Goal: Task Accomplishment & Management: Use online tool/utility

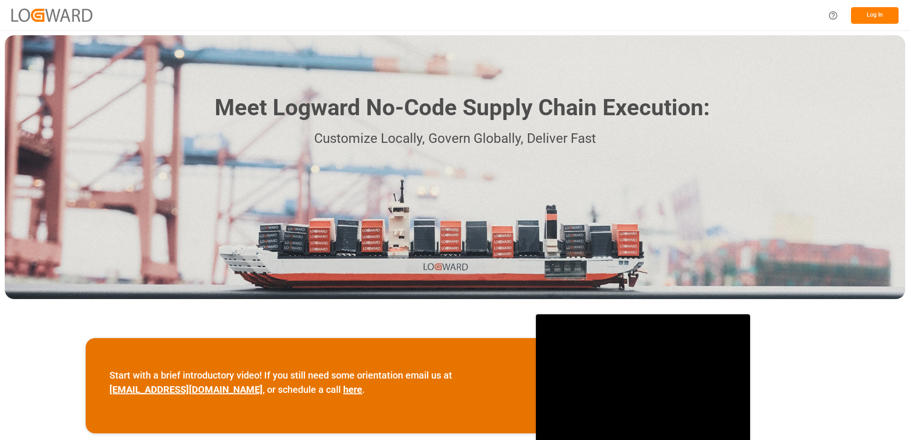
click at [876, 12] on button "Log In" at bounding box center [875, 15] width 48 height 17
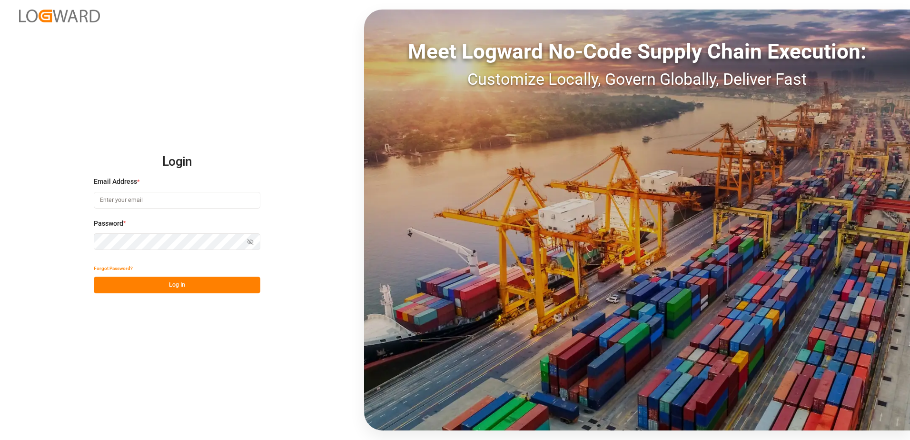
type input "[PERSON_NAME][EMAIL_ADDRESS][PERSON_NAME][DOMAIN_NAME]"
click at [219, 280] on button "Log In" at bounding box center [177, 285] width 167 height 17
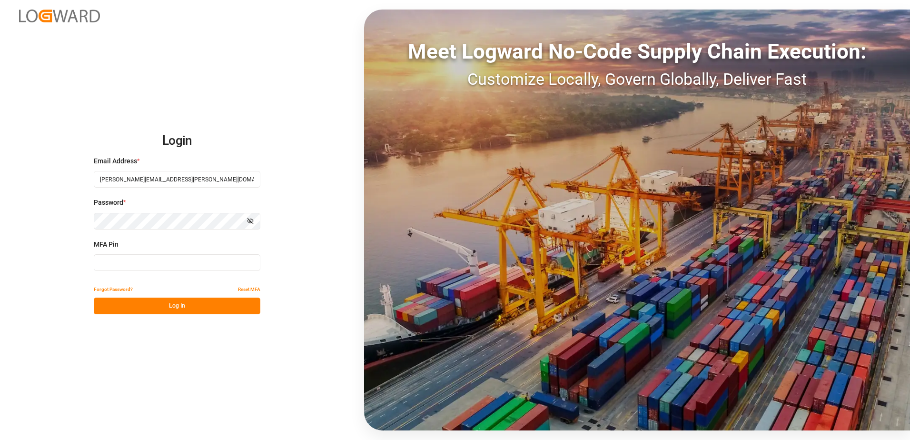
click at [208, 264] on input at bounding box center [177, 262] width 167 height 17
type input "913313"
click at [161, 309] on button "Log In" at bounding box center [177, 305] width 167 height 17
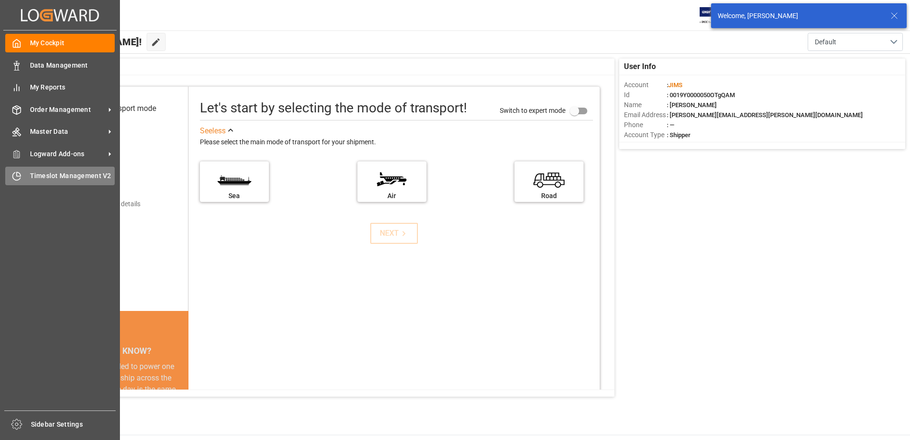
click at [42, 178] on span "Timeslot Management V2" at bounding box center [72, 176] width 85 height 10
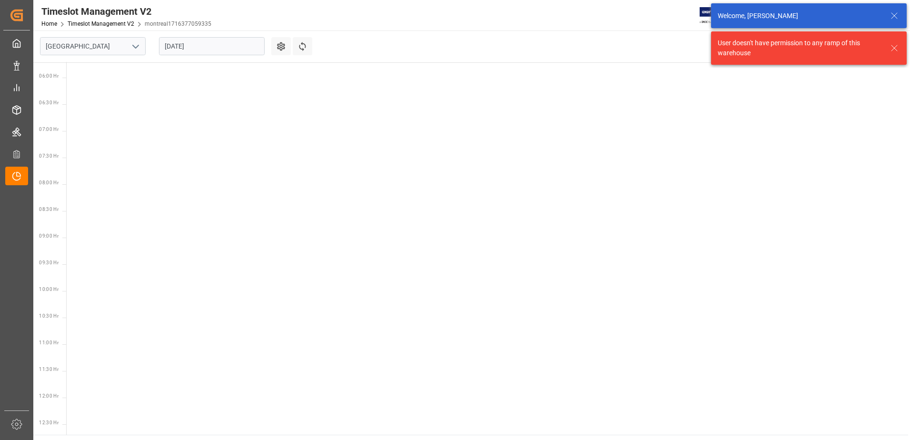
scroll to position [334, 0]
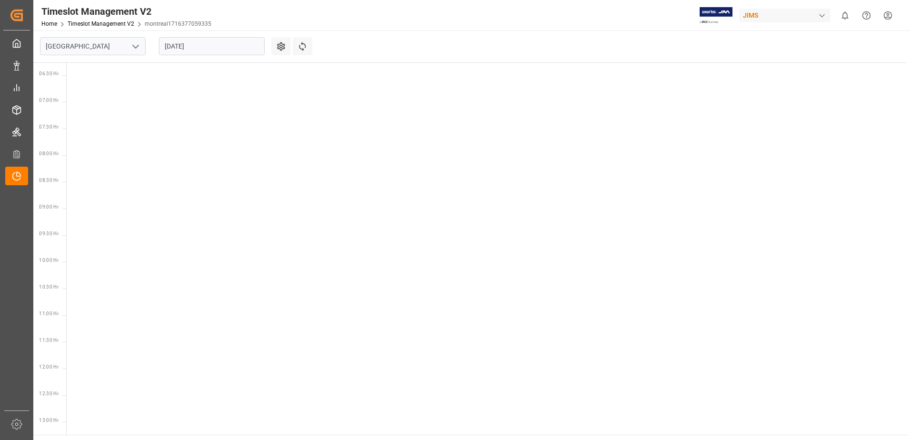
click at [139, 43] on icon "open menu" at bounding box center [135, 46] width 11 height 11
click at [92, 90] on div "Southaven" at bounding box center [92, 88] width 105 height 21
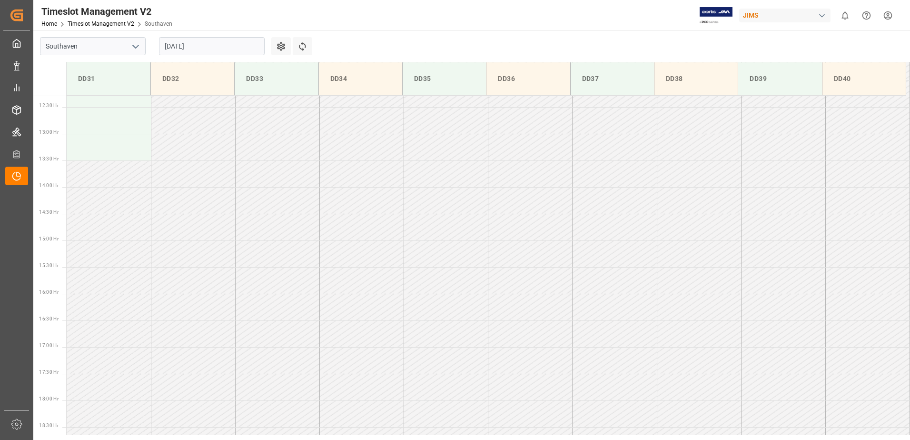
scroll to position [653, 0]
